Goal: Go to known website: Access a specific website the user already knows

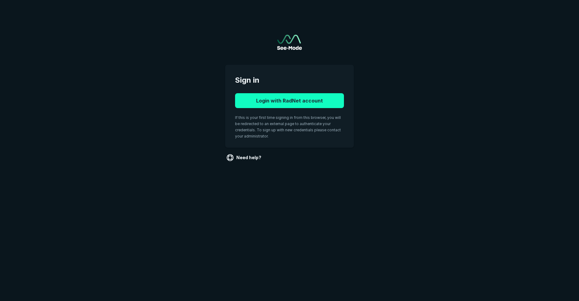
click at [284, 103] on button "Login with RadNet account" at bounding box center [289, 100] width 109 height 15
